Goal: Task Accomplishment & Management: Complete application form

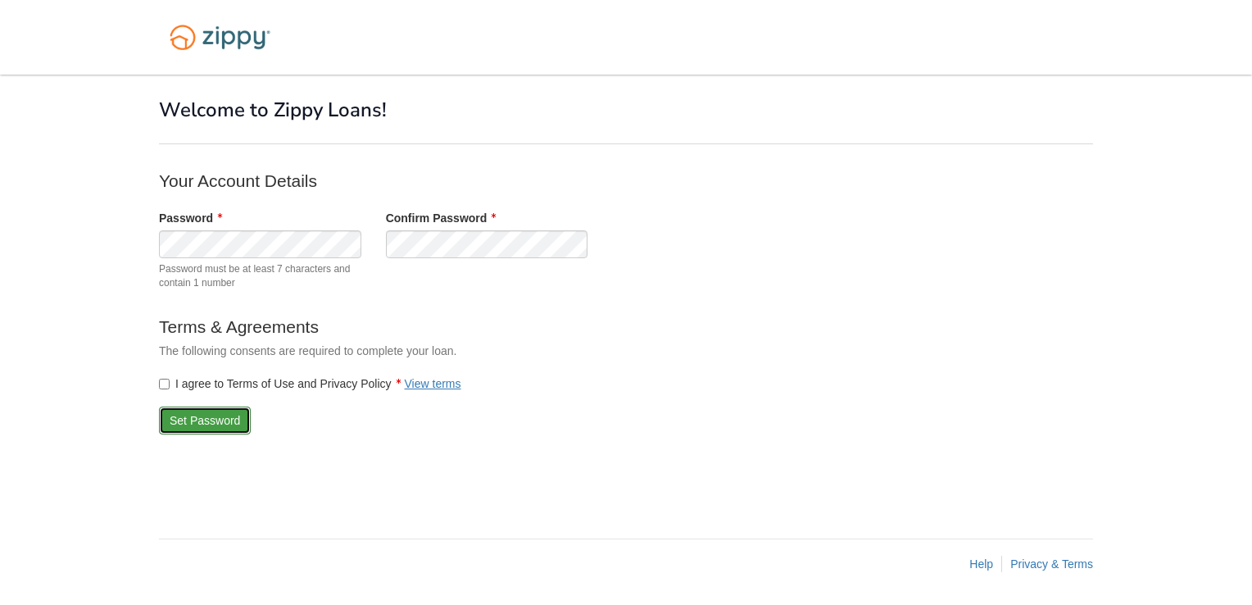
click at [206, 425] on button "Set Password" at bounding box center [205, 421] width 92 height 28
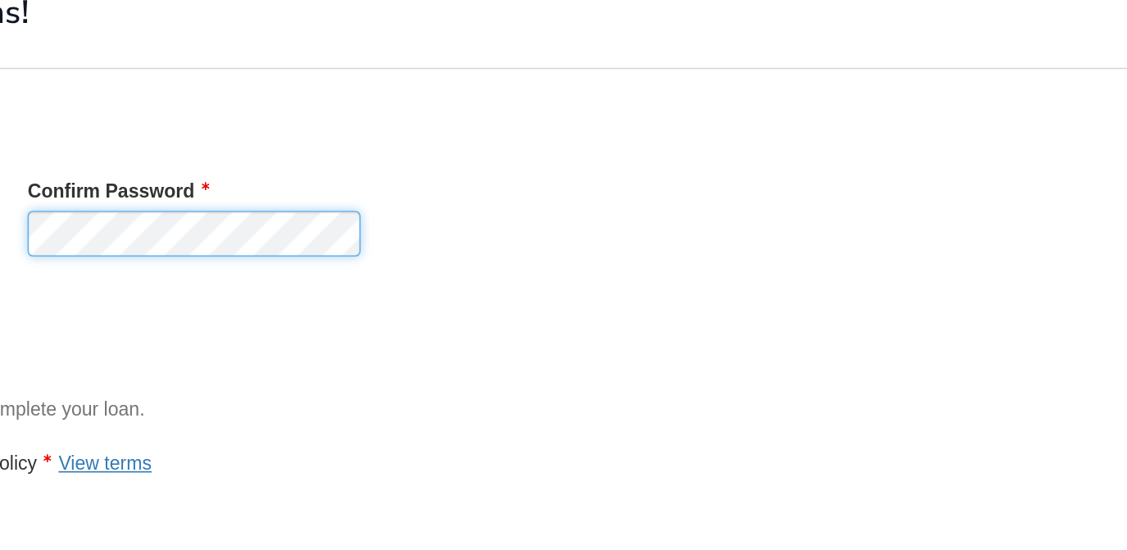
scroll to position [48, 0]
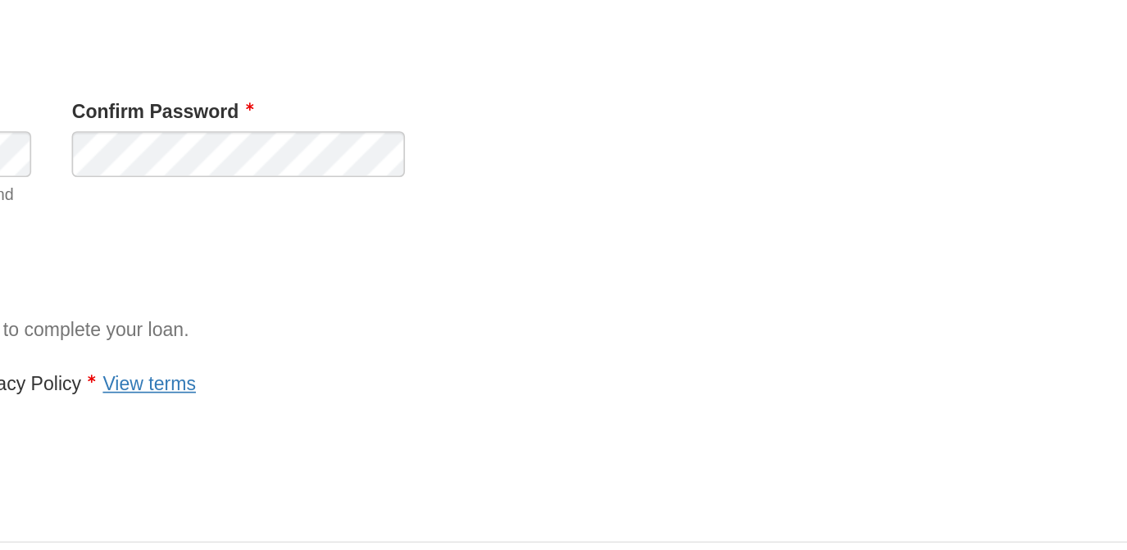
click at [713, 480] on div "× The passwords you entered did not match. × × Welcome to Zippy Loans! Your Acc…" at bounding box center [563, 280] width 959 height 509
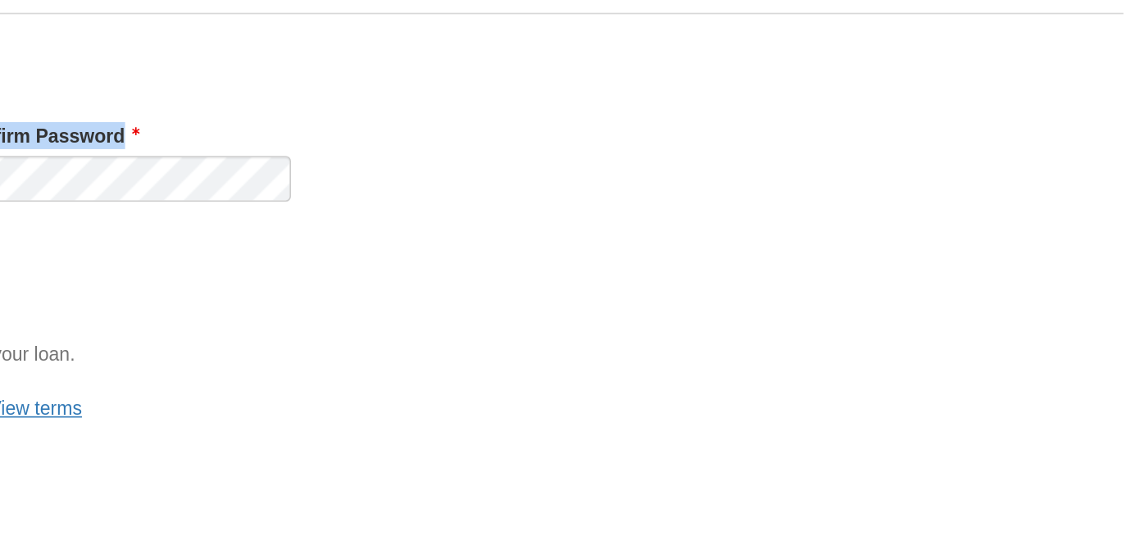
drag, startPoint x: 636, startPoint y: 211, endPoint x: 713, endPoint y: 196, distance: 78.4
click at [713, 196] on form "Your Account Details Password Password must be at least 7 characters and contai…" at bounding box center [425, 314] width 656 height 278
drag, startPoint x: 554, startPoint y: 301, endPoint x: 540, endPoint y: 293, distance: 15.8
click at [540, 293] on div "Password Password must be at least 7 characters and contain 1 number Confirm Pa…" at bounding box center [424, 260] width 680 height 89
click at [949, 250] on div "× The passwords you entered did not match. × × Welcome to Zippy Loans! Your Acc…" at bounding box center [564, 247] width 934 height 443
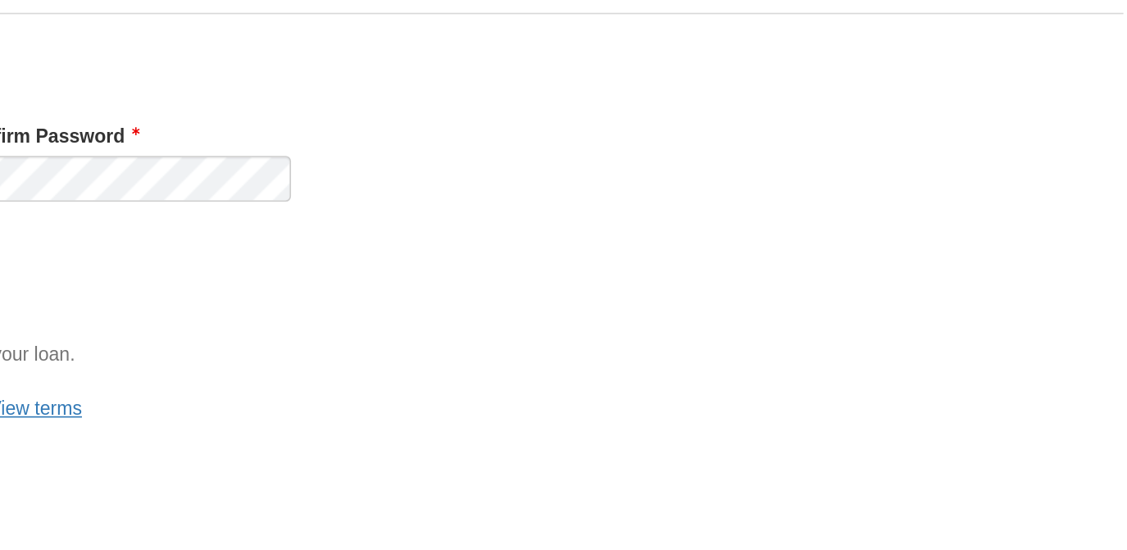
scroll to position [0, 0]
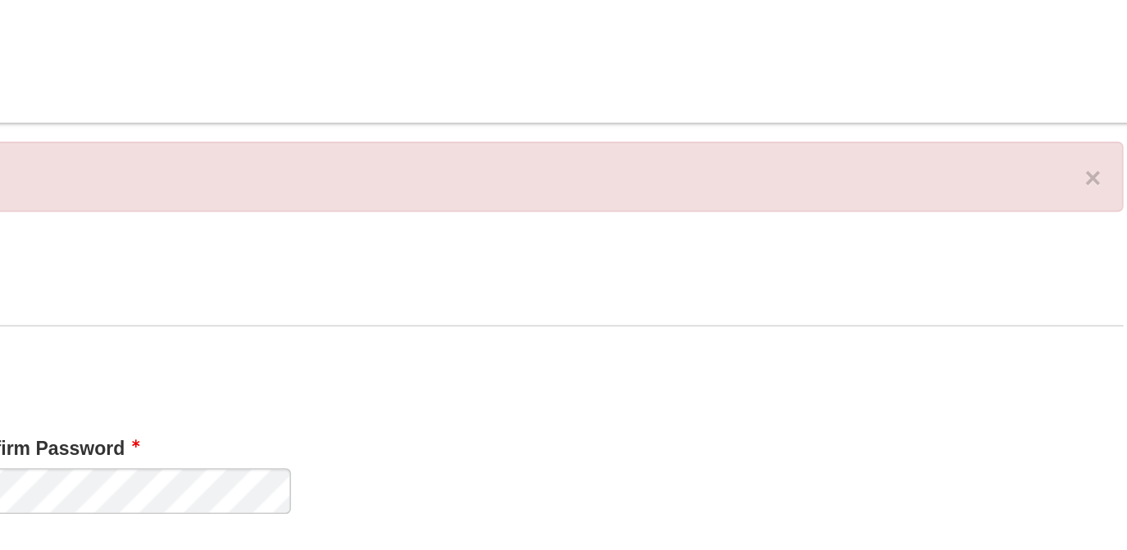
click at [526, 281] on div "Confirm Password" at bounding box center [424, 288] width 227 height 48
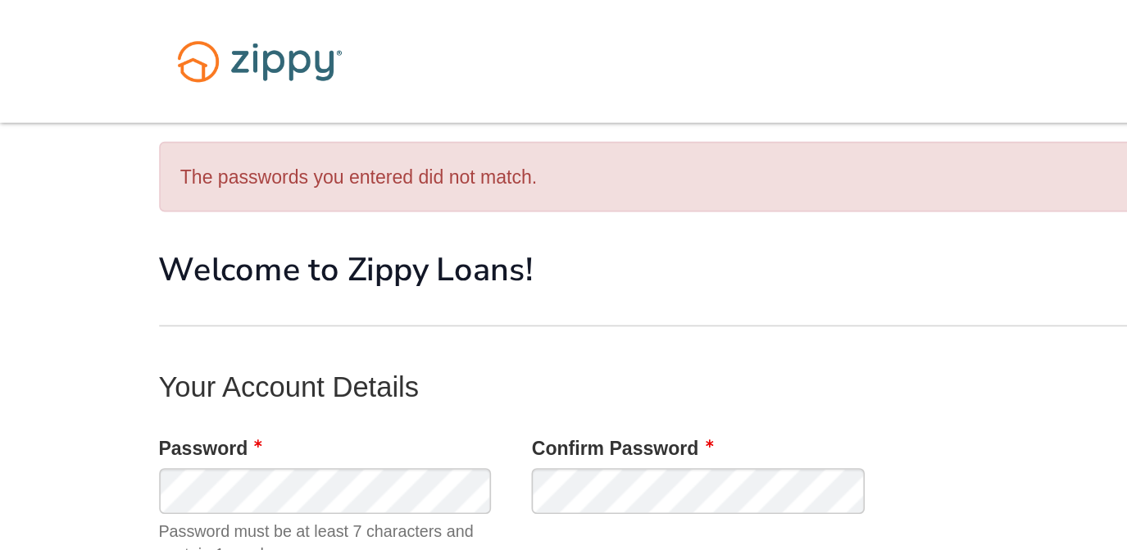
click at [177, 281] on div "Password Password must be at least 7 characters and contain 1 number" at bounding box center [197, 308] width 227 height 89
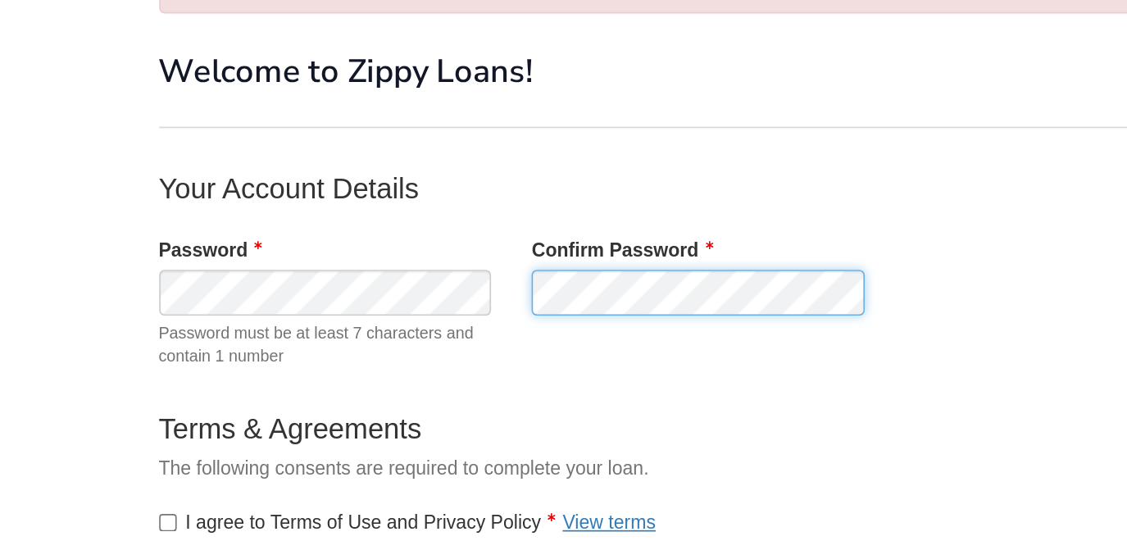
scroll to position [48, 0]
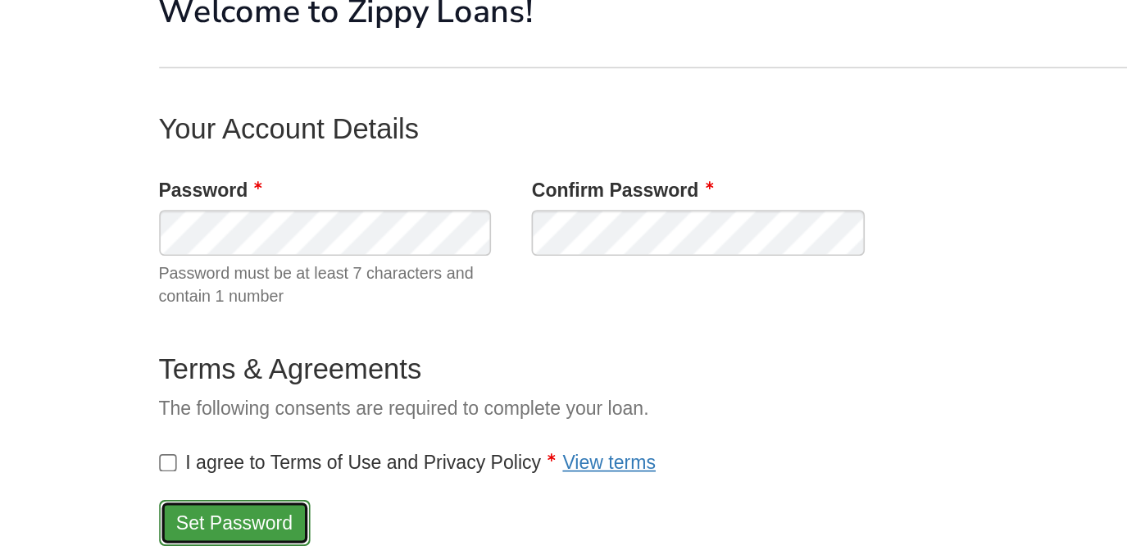
click at [136, 425] on button "Set Password" at bounding box center [143, 426] width 92 height 28
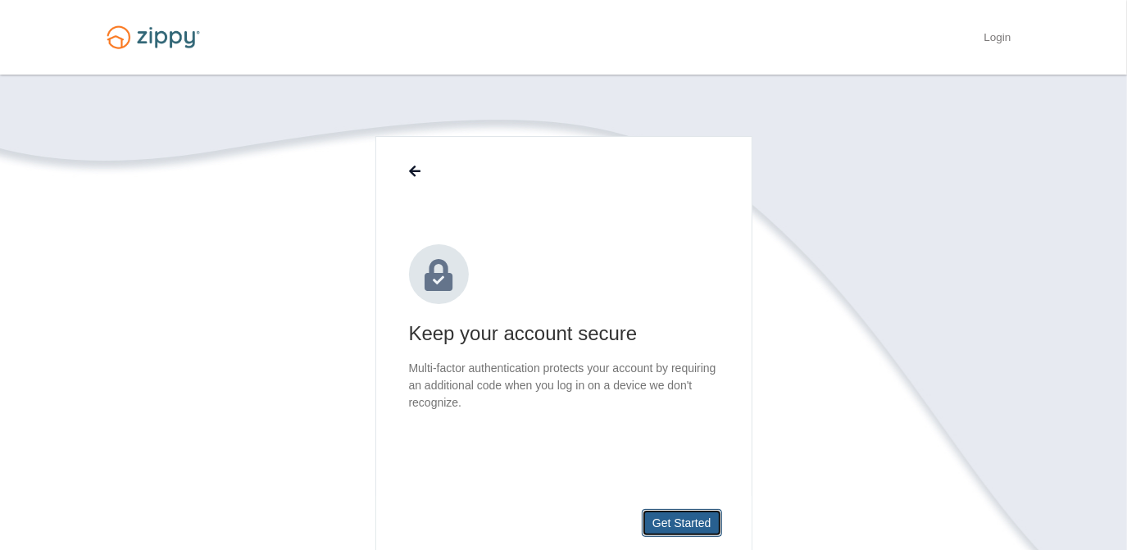
click at [679, 536] on button "Get Started" at bounding box center [682, 523] width 80 height 28
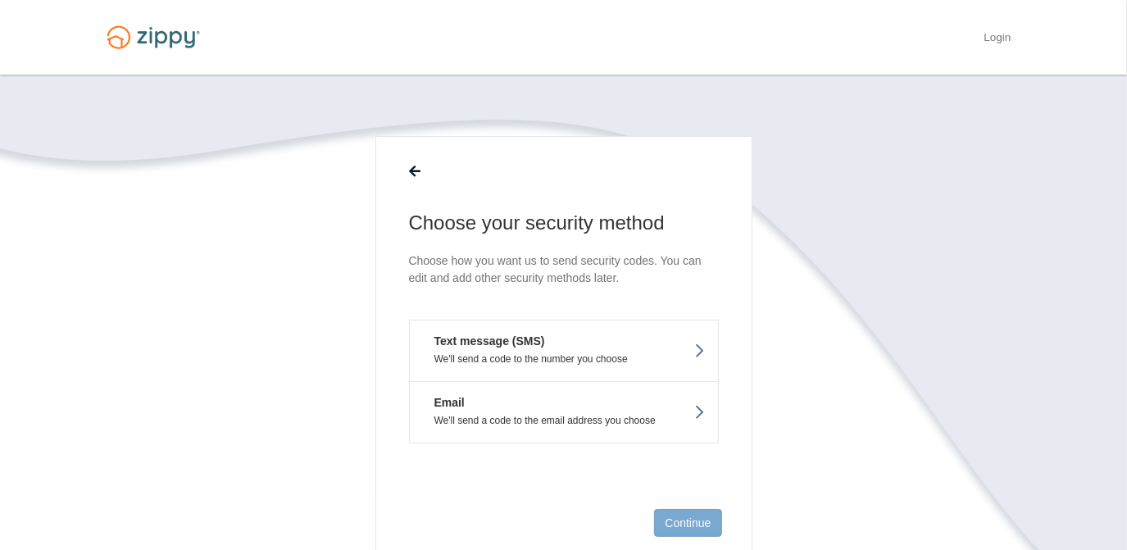
click at [697, 352] on icon at bounding box center [699, 351] width 11 height 18
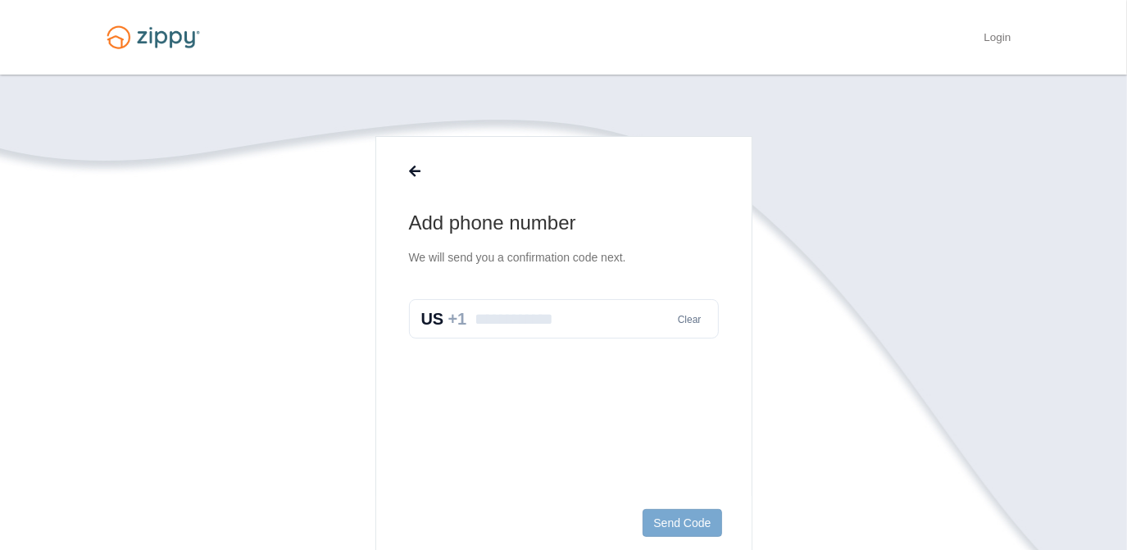
click at [539, 318] on input "text" at bounding box center [564, 318] width 310 height 39
type input "**********"
click at [662, 525] on button "Send Code" at bounding box center [682, 523] width 79 height 28
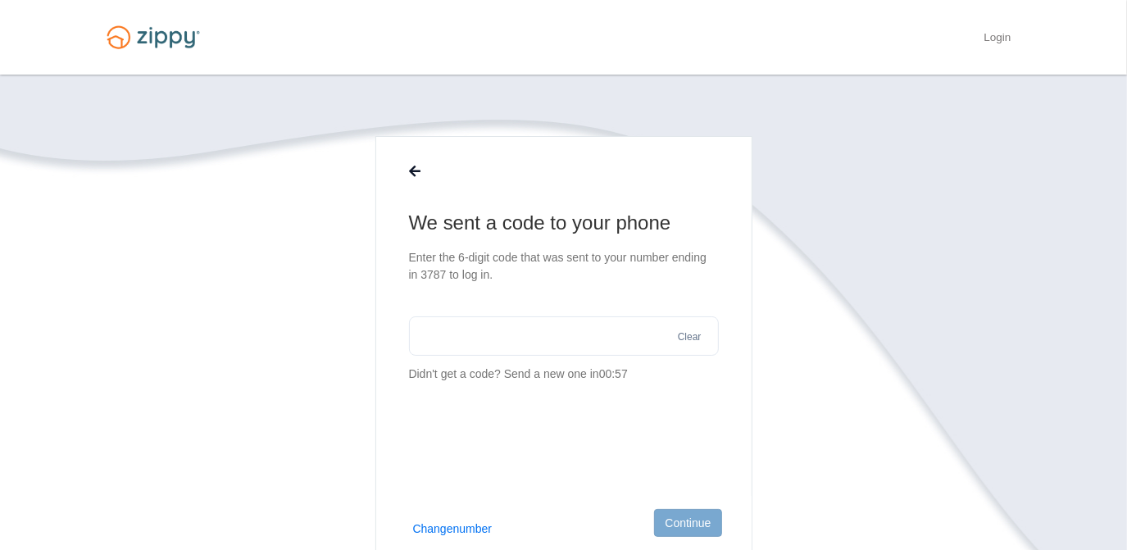
click at [461, 347] on input "text" at bounding box center [564, 335] width 310 height 39
type input "******"
click at [679, 532] on button "Continue" at bounding box center [687, 523] width 67 height 28
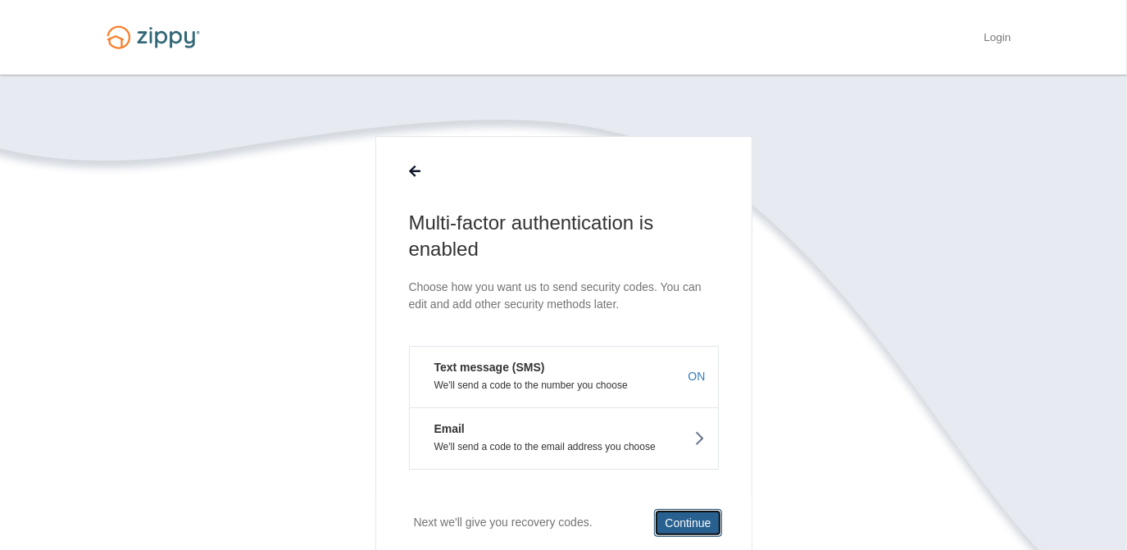
click at [679, 524] on button "Continue" at bounding box center [687, 523] width 67 height 28
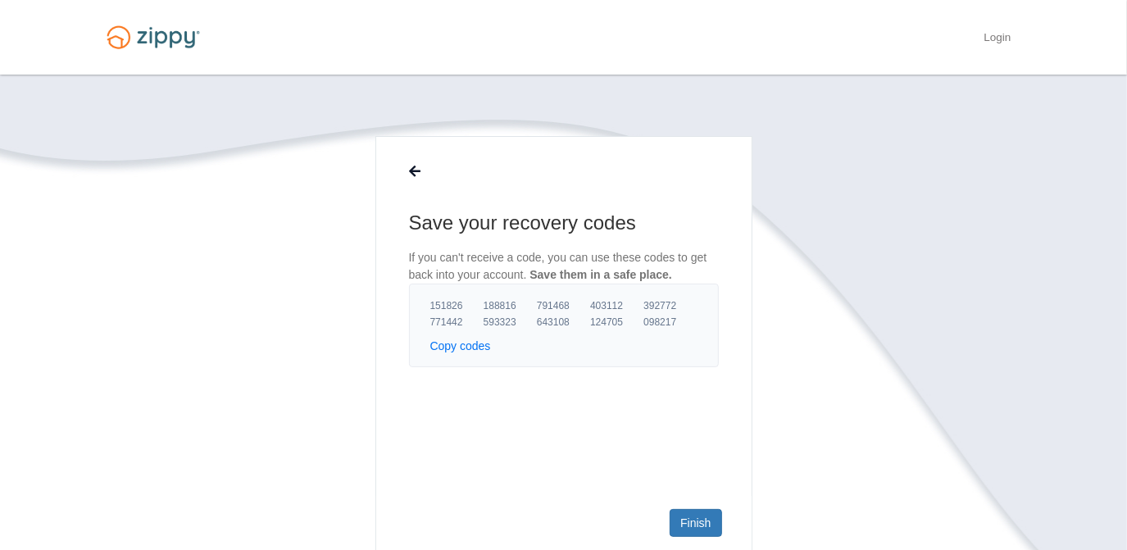
click at [465, 342] on button "Copy codes" at bounding box center [460, 346] width 61 height 16
click at [695, 525] on link "Finish" at bounding box center [696, 523] width 52 height 28
